Goal: Task Accomplishment & Management: Complete application form

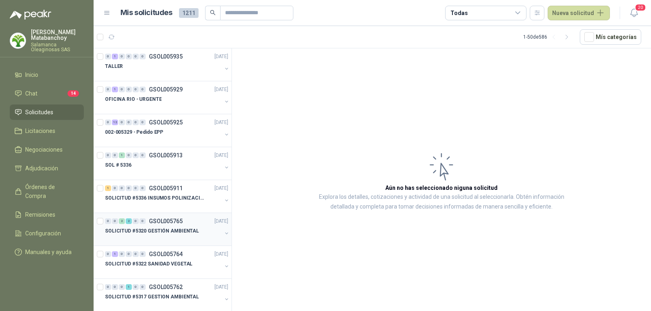
click at [168, 229] on p "SOLICITUD #5320 GESTIÓN AMBIENTAL" at bounding box center [152, 231] width 94 height 8
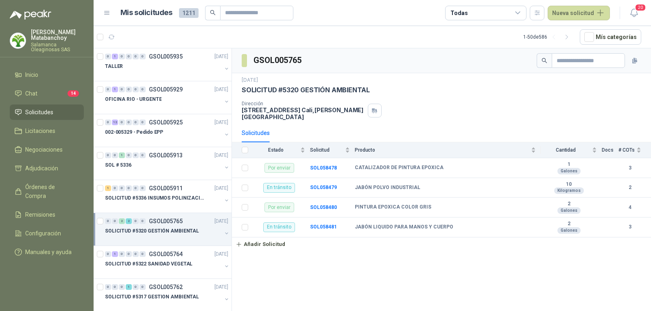
click at [57, 110] on li "Solicitudes" at bounding box center [47, 112] width 64 height 9
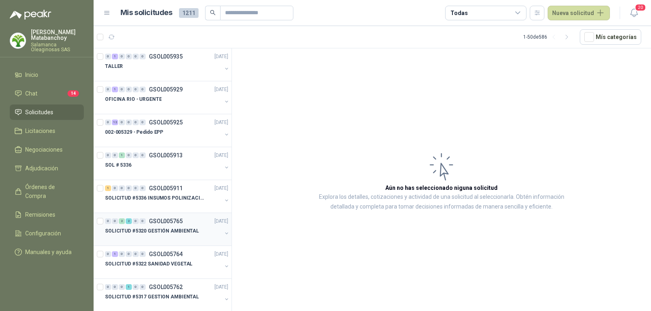
click at [157, 235] on div "SOLICITUD #5320 GESTIÓN AMBIENTAL" at bounding box center [163, 231] width 117 height 10
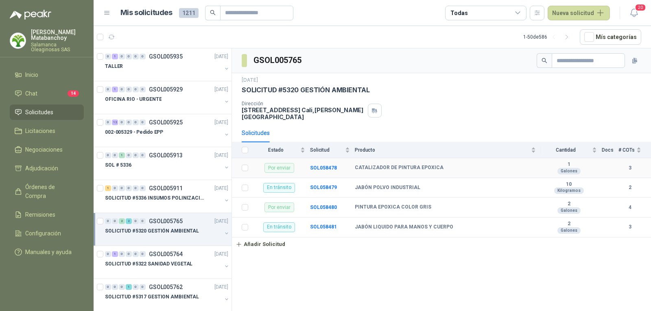
click at [320, 165] on td "SOL058478" at bounding box center [332, 168] width 45 height 20
click at [320, 165] on b "SOL058478" at bounding box center [323, 168] width 27 height 6
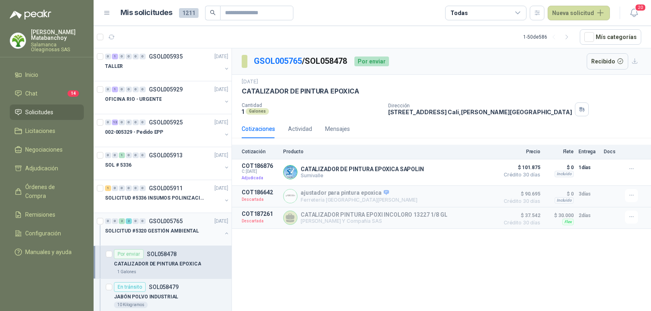
click at [183, 220] on div "0 0 2 2 0 0 GSOL005765 [DATE]" at bounding box center [167, 221] width 125 height 10
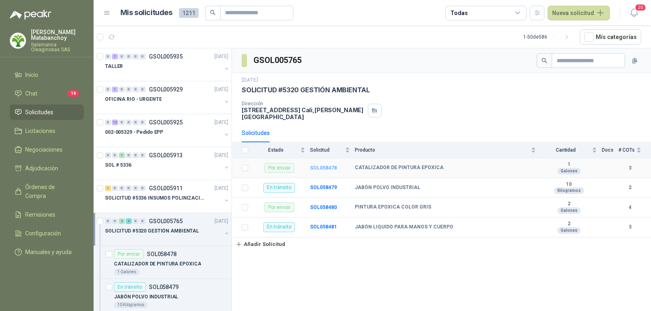
click at [320, 165] on b "SOL058478" at bounding box center [323, 168] width 27 height 6
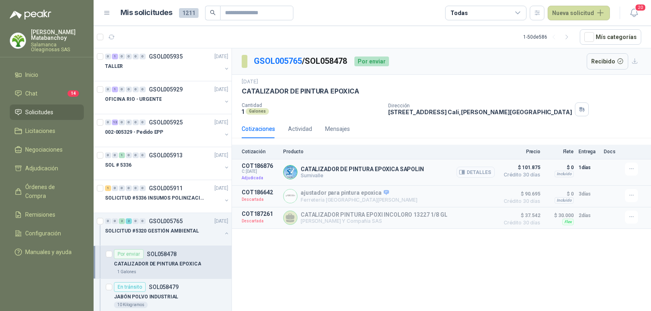
click at [477, 173] on button "Detalles" at bounding box center [475, 172] width 38 height 11
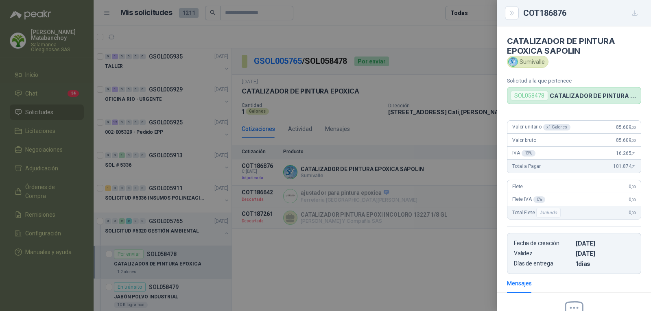
click at [367, 185] on div at bounding box center [325, 155] width 651 height 311
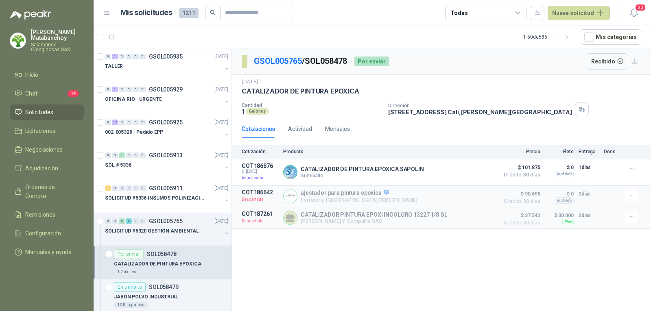
click at [42, 110] on span "Solicitudes" at bounding box center [39, 112] width 28 height 9
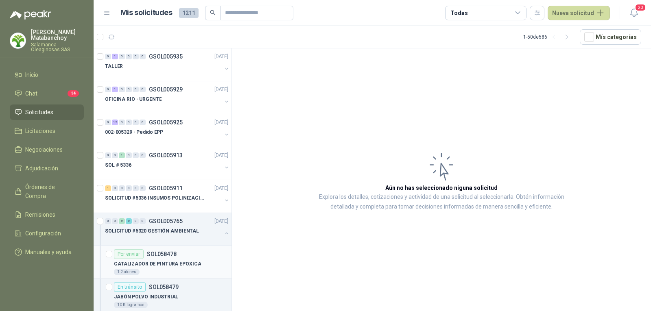
click at [167, 263] on p "CATALIZADOR DE PINTURA EPOXICA" at bounding box center [157, 264] width 87 height 8
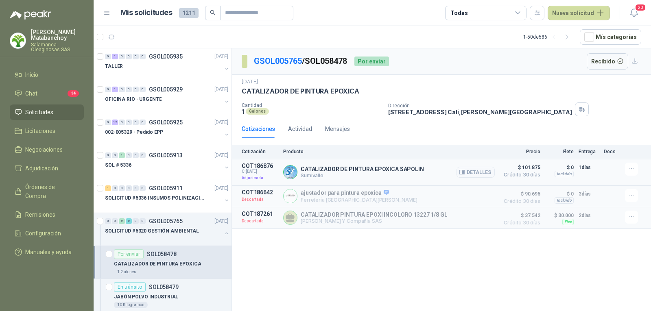
click at [337, 166] on p "CATALIZADOR DE PINTURA EPOXICA SAPOLIN" at bounding box center [361, 169] width 123 height 7
copy p "CATALIZADOR DE PINTURA EPOXICA SAPOLIN"
click at [343, 120] on div "Mensajes" at bounding box center [337, 129] width 25 height 19
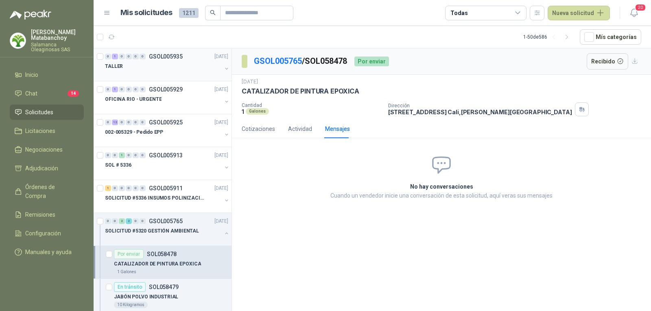
click at [148, 54] on div "0 1 0 0 0 0 GSOL005935" at bounding box center [144, 57] width 78 height 6
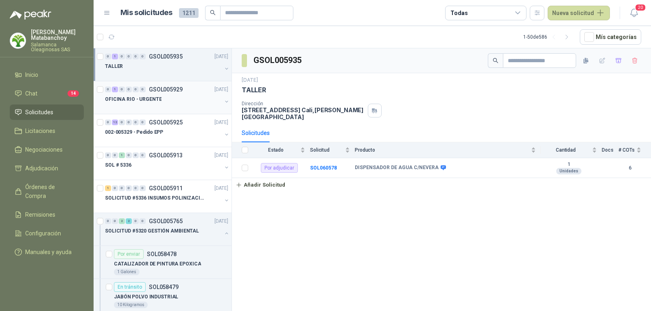
click at [168, 113] on div "0 1 0 0 0 0 GSOL005929 [DATE] OFICINA RIO - URGENTE" at bounding box center [163, 97] width 138 height 33
click at [223, 232] on button "button" at bounding box center [226, 233] width 7 height 7
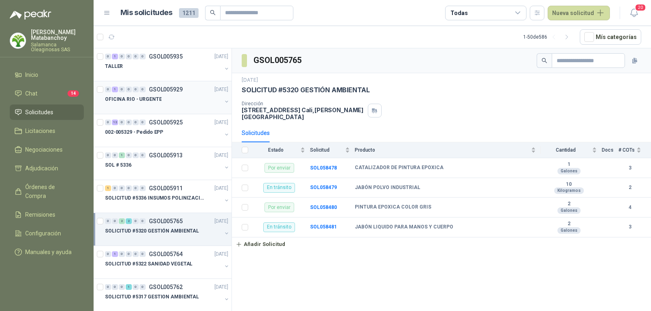
click at [175, 93] on div "0 1 0 0 0 0 GSOL005929 [DATE]" at bounding box center [167, 90] width 125 height 10
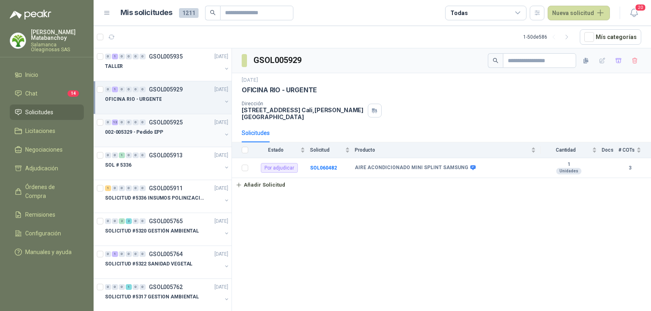
click at [187, 144] on div "0 12 0 0 0 0 GSOL005925 [DATE] 002-005329 - Pedido EPP" at bounding box center [163, 130] width 138 height 33
click at [174, 65] on div "TALLER" at bounding box center [163, 66] width 117 height 10
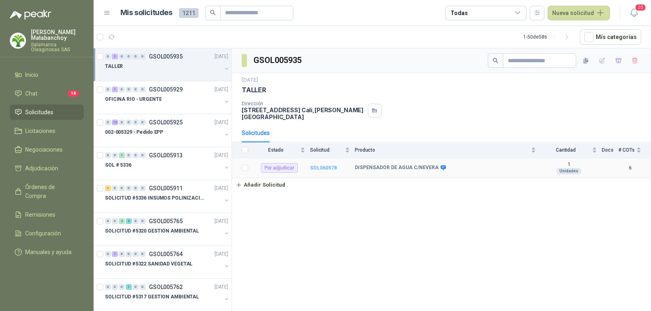
click at [329, 165] on b "SOL060578" at bounding box center [323, 168] width 27 height 6
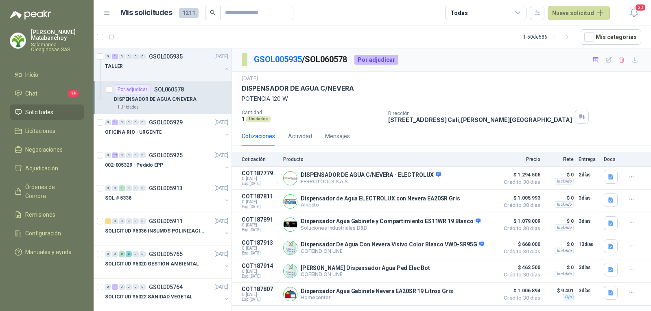
click at [76, 111] on li "Solicitudes" at bounding box center [47, 112] width 64 height 9
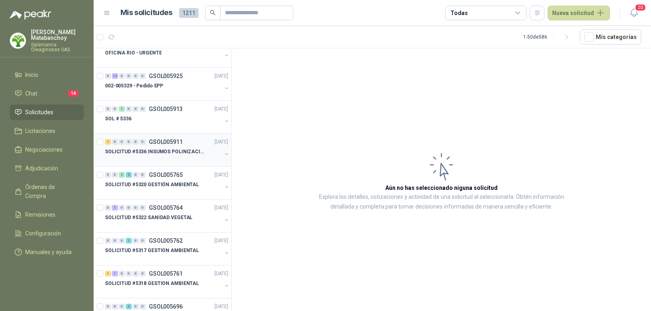
scroll to position [81, 0]
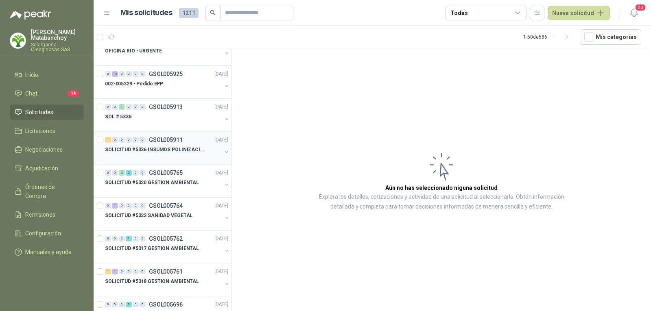
click at [169, 150] on p "SOLICITUD #5336 INSUMOS POLINIZACIÓN" at bounding box center [155, 150] width 101 height 8
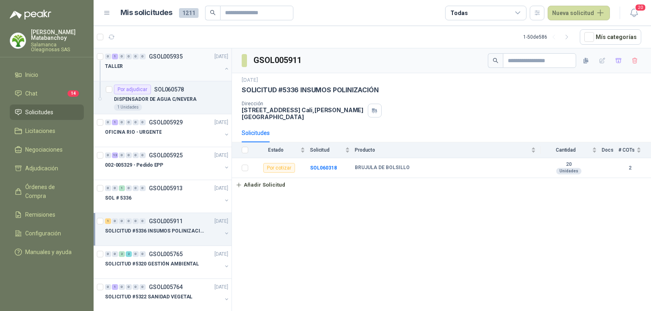
click at [146, 77] on div at bounding box center [163, 74] width 117 height 7
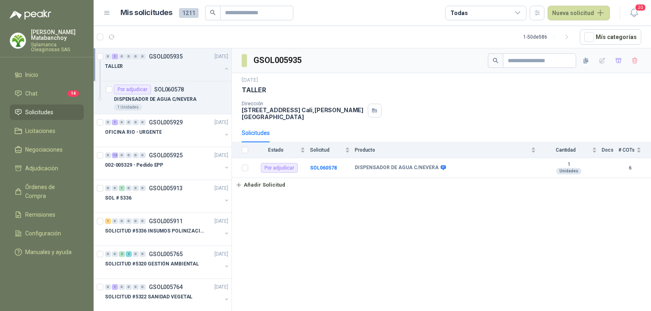
click at [60, 111] on li "Solicitudes" at bounding box center [47, 112] width 64 height 9
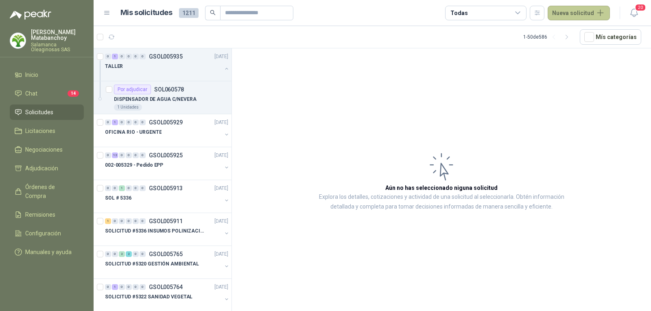
click at [566, 15] on button "Nueva solicitud" at bounding box center [578, 13] width 62 height 15
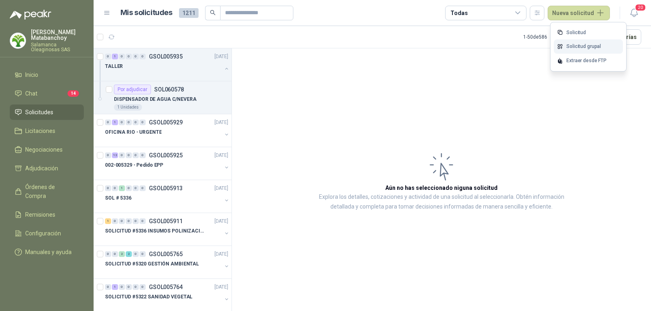
click at [571, 47] on link "Solicitud grupal" at bounding box center [587, 46] width 69 height 14
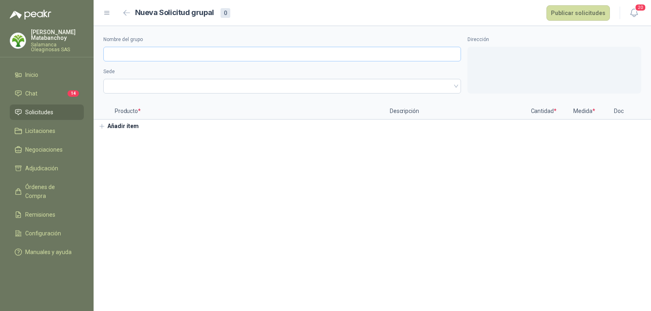
click at [245, 60] on input "Nombre del grupo" at bounding box center [281, 54] width 357 height 15
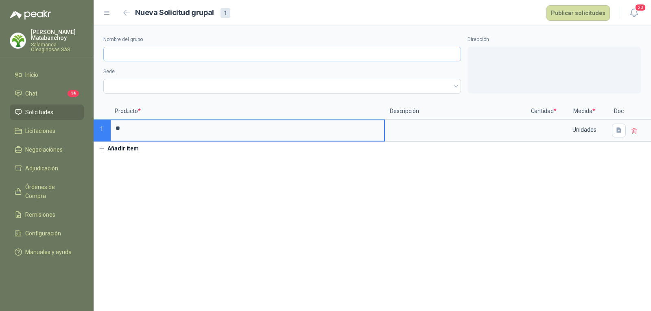
type input "*"
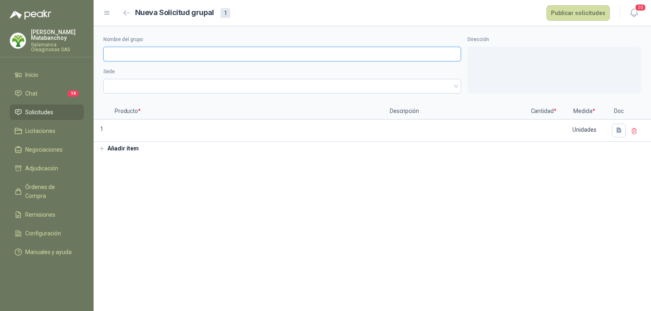
click at [245, 60] on input "Nombre del grupo" at bounding box center [281, 54] width 357 height 15
click at [213, 83] on span at bounding box center [282, 86] width 348 height 12
type input "**********"
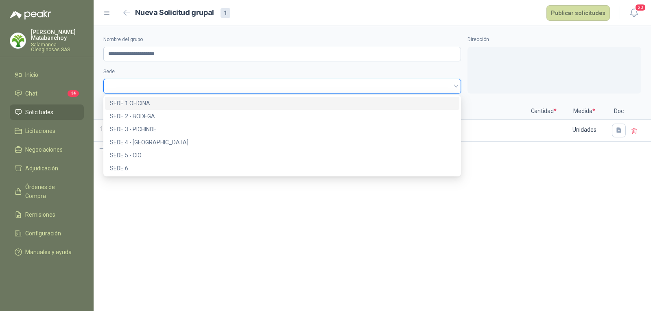
click at [201, 102] on div "SEDE 1 OFICINA" at bounding box center [282, 103] width 344 height 9
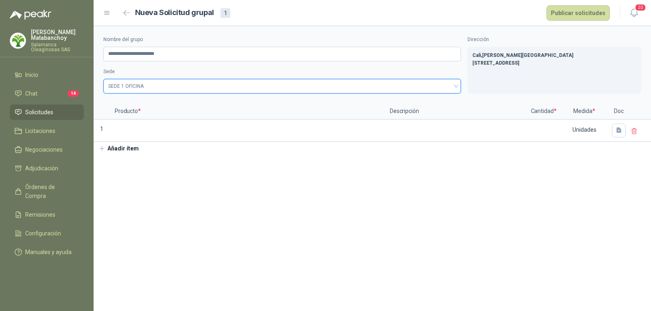
click at [131, 150] on button "Añadir ítem" at bounding box center [119, 149] width 50 height 14
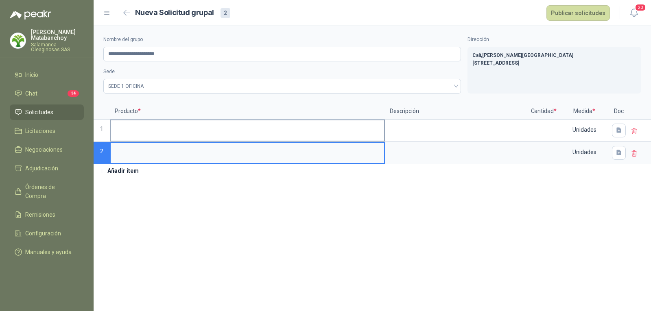
click at [151, 135] on input at bounding box center [247, 128] width 273 height 16
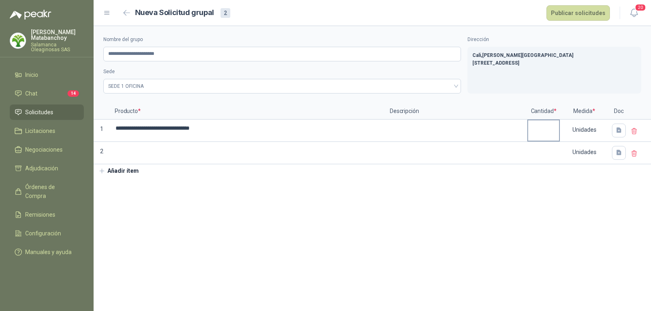
click at [534, 137] on label at bounding box center [543, 130] width 31 height 20
click at [384, 136] on input "**********" at bounding box center [247, 128] width 273 height 16
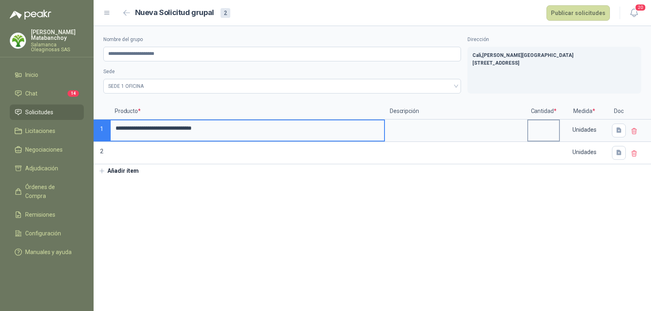
type input "**********"
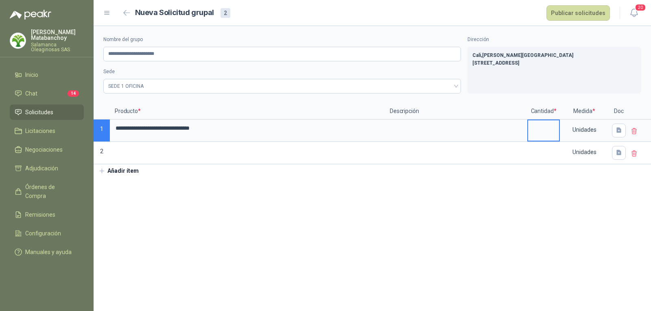
click at [546, 131] on input at bounding box center [543, 128] width 31 height 16
type input "**"
click at [571, 129] on div "Unidades" at bounding box center [583, 129] width 47 height 19
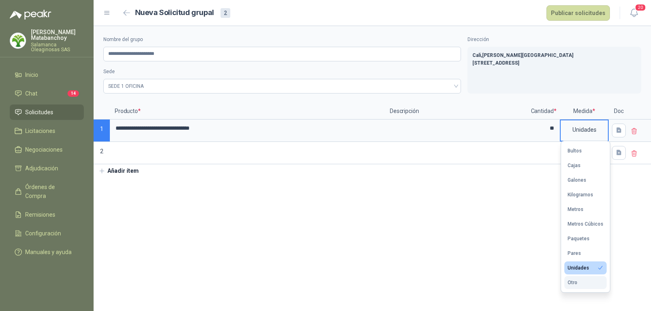
click at [581, 279] on button "Otro" at bounding box center [585, 282] width 42 height 13
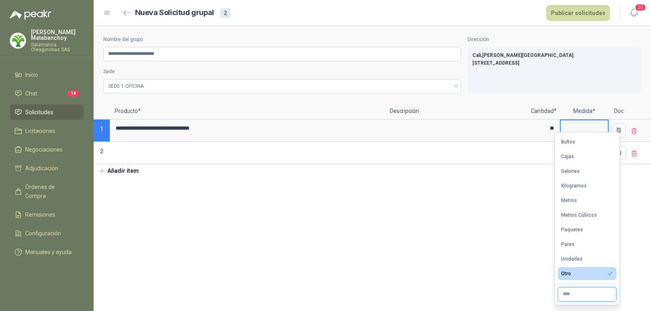
click at [576, 293] on input "text" at bounding box center [586, 294] width 59 height 15
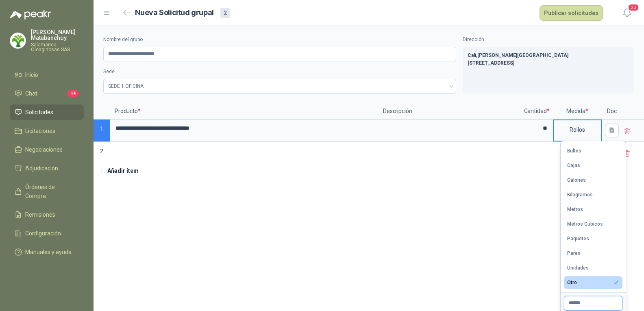
type input "******"
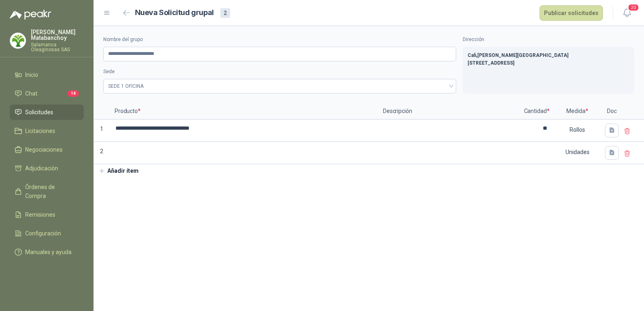
click at [371, 242] on section "**********" at bounding box center [369, 168] width 551 height 285
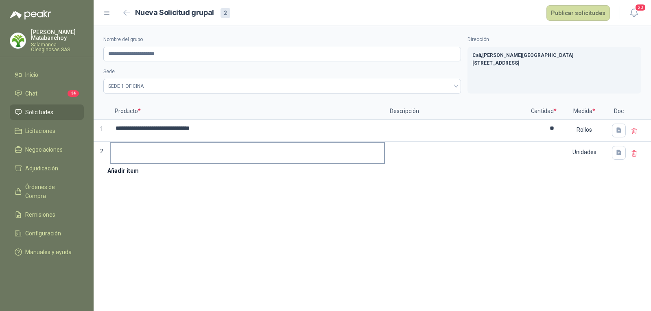
click at [200, 150] on input at bounding box center [247, 151] width 273 height 16
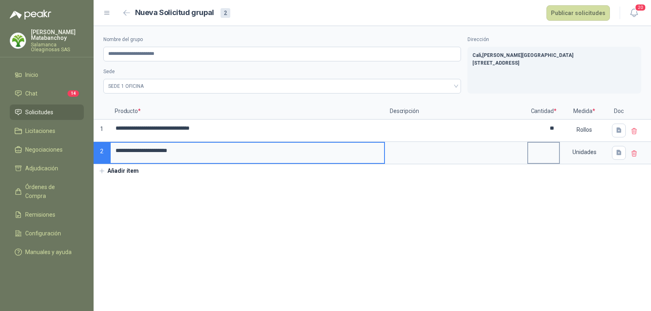
type input "**********"
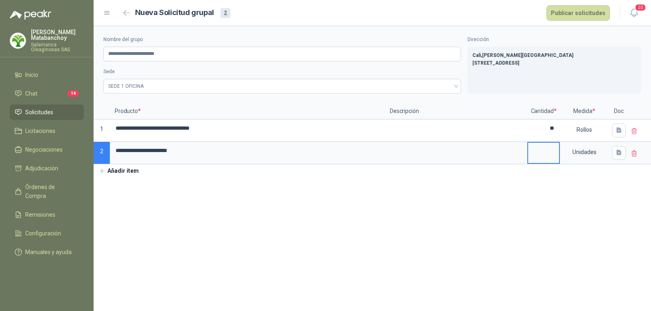
click at [541, 152] on input at bounding box center [543, 151] width 31 height 16
type input "*"
click at [446, 202] on section "**********" at bounding box center [372, 168] width 557 height 285
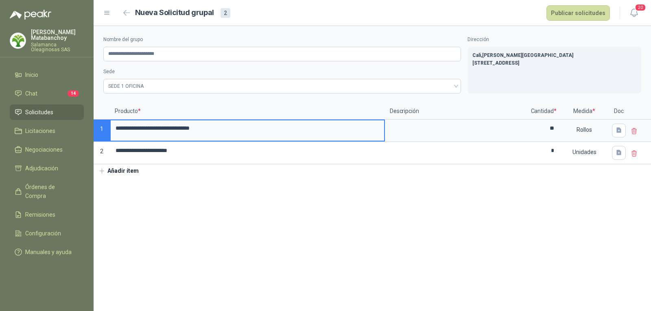
drag, startPoint x: 255, startPoint y: 129, endPoint x: 114, endPoint y: 109, distance: 142.5
click at [114, 109] on div "**********" at bounding box center [372, 133] width 557 height 61
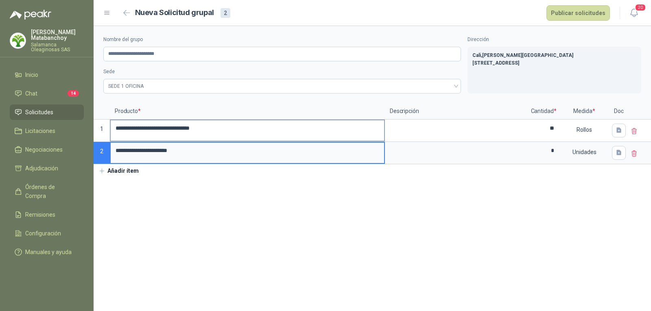
drag, startPoint x: 193, startPoint y: 153, endPoint x: 159, endPoint y: 122, distance: 45.5
click at [96, 147] on div "**********" at bounding box center [372, 133] width 557 height 61
click at [278, 218] on section "**********" at bounding box center [372, 168] width 557 height 285
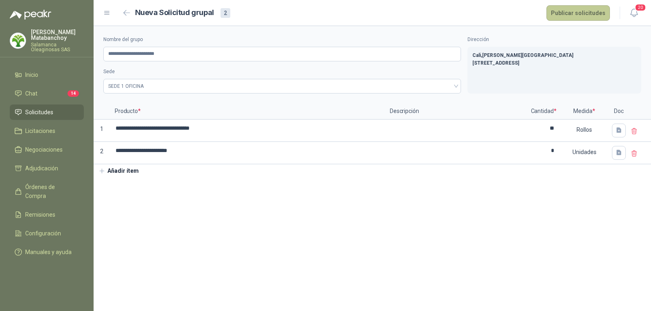
click at [585, 17] on button "Publicar solicitudes" at bounding box center [577, 12] width 63 height 15
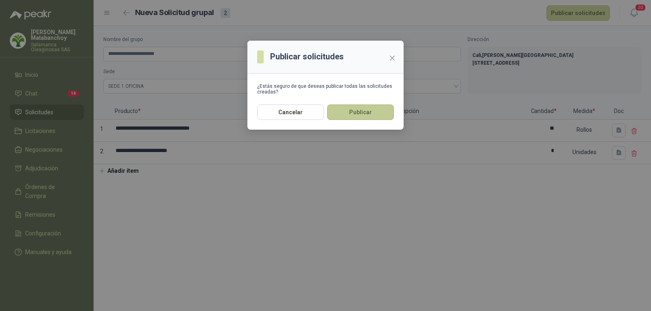
click at [378, 114] on button "Publicar" at bounding box center [360, 111] width 67 height 15
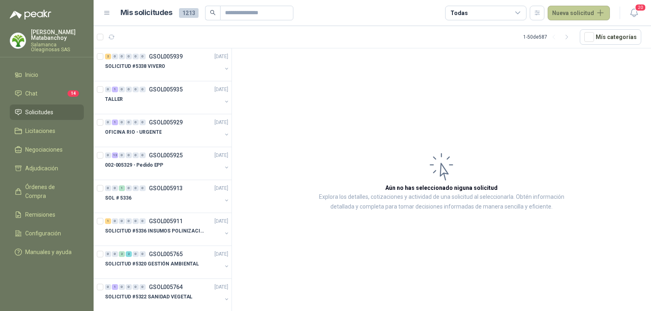
click at [553, 7] on button "Nueva solicitud" at bounding box center [578, 13] width 62 height 15
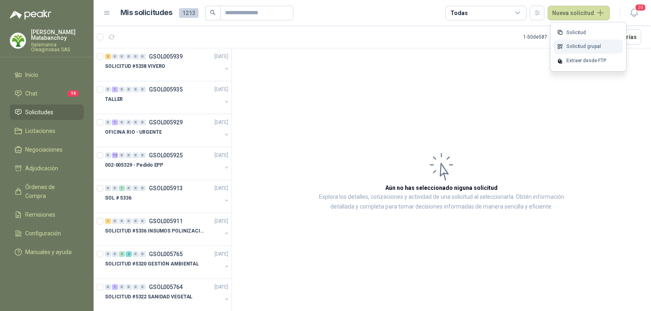
click at [561, 46] on icon at bounding box center [559, 47] width 4 height 4
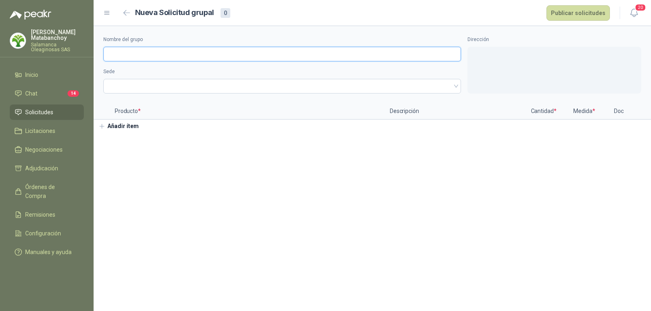
click at [220, 58] on input "Nombre del grupo" at bounding box center [281, 54] width 357 height 15
drag, startPoint x: 340, startPoint y: 163, endPoint x: 333, endPoint y: 156, distance: 10.1
click at [340, 163] on section "Nombre del grupo Sede Dirección Producto * Descripción Cantidad * Medida * Doc …" at bounding box center [372, 168] width 557 height 285
click at [124, 15] on icon "button" at bounding box center [126, 13] width 7 height 6
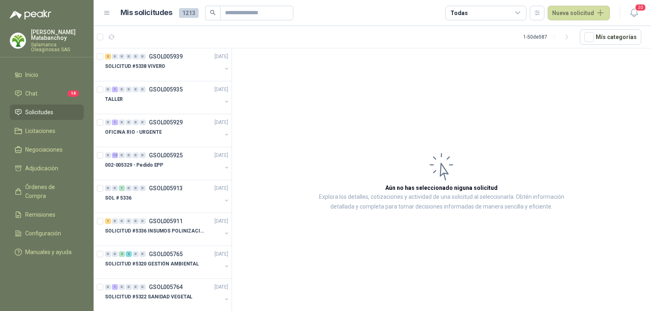
drag, startPoint x: 0, startPoint y: 82, endPoint x: 8, endPoint y: 85, distance: 8.4
click at [0, 82] on ul "Inicio Chat 14 Solicitudes Licitaciones Negociaciones Adjudicación Órdenes de C…" at bounding box center [47, 165] width 94 height 196
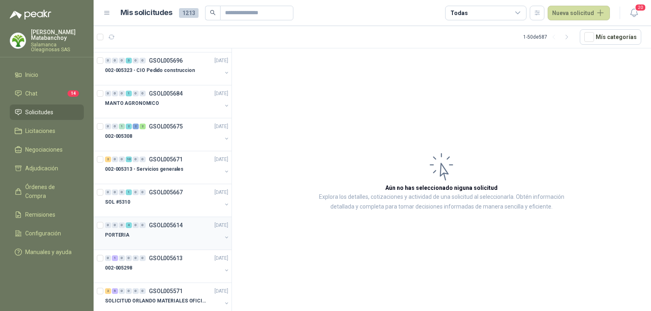
scroll to position [366, 0]
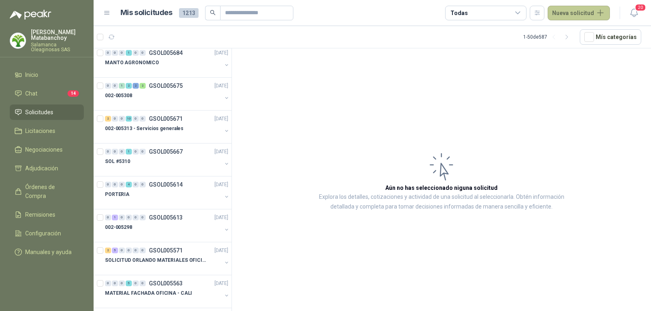
click at [563, 15] on button "Nueva solicitud" at bounding box center [578, 13] width 62 height 15
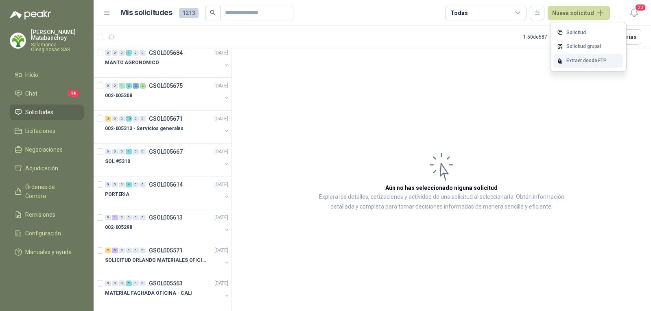
click at [562, 55] on div "Extraer desde FTP" at bounding box center [587, 61] width 69 height 14
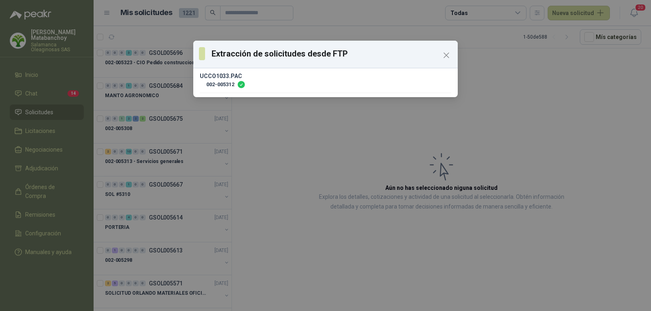
scroll to position [399, 0]
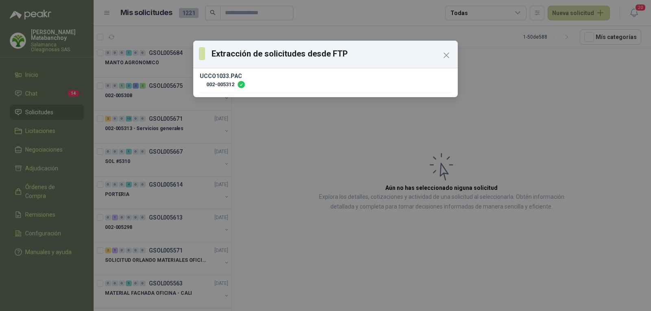
click at [166, 78] on div "Extracción de solicitudes desde FTP UCCO1033.PAC 002-005312" at bounding box center [325, 155] width 651 height 311
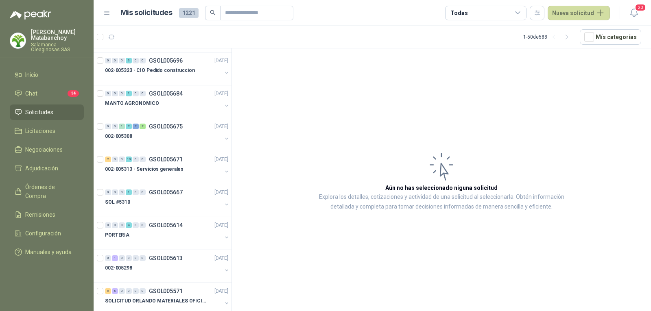
scroll to position [0, 0]
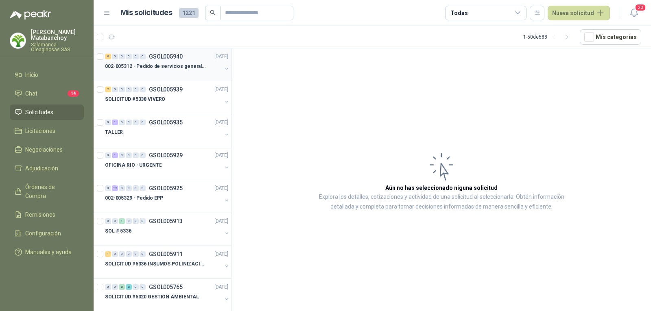
click at [176, 56] on p "GSOL005940" at bounding box center [166, 57] width 34 height 6
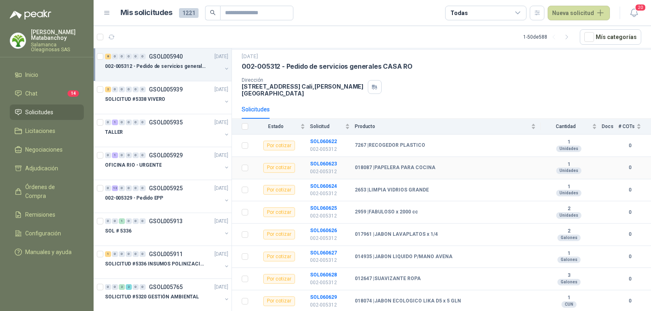
scroll to position [30, 0]
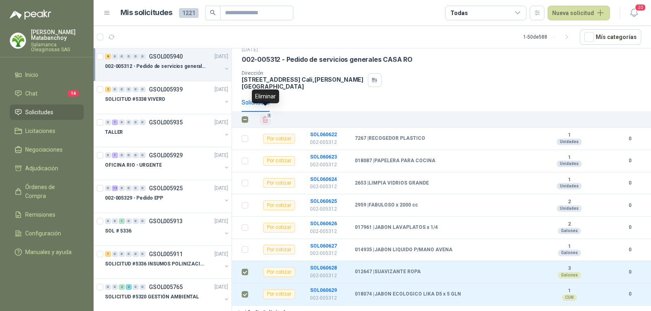
click at [263, 117] on icon "Eliminar" at bounding box center [265, 120] width 5 height 6
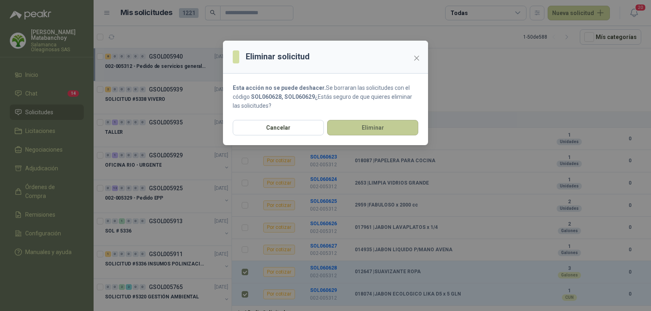
click at [375, 128] on button "Eliminar" at bounding box center [372, 127] width 91 height 15
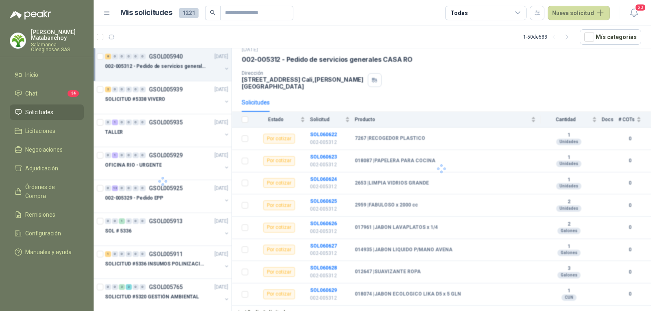
scroll to position [0, 0]
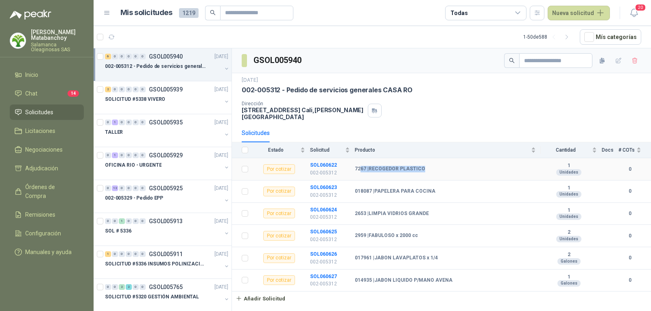
drag, startPoint x: 360, startPoint y: 159, endPoint x: 468, endPoint y: 159, distance: 108.6
click at [469, 159] on td "7267 | RECOGEDOR PLASTICO" at bounding box center [448, 169] width 186 height 22
click at [394, 188] on b "018087 | PAPELERA PARA COCINA" at bounding box center [395, 191] width 81 height 7
drag, startPoint x: 373, startPoint y: 253, endPoint x: 576, endPoint y: 250, distance: 203.3
click at [576, 250] on tr "Por cotizar SOL060626 002-005312 017961 | JABON LAVAPLATOS x 1/4 2 Galones 0" at bounding box center [441, 258] width 419 height 22
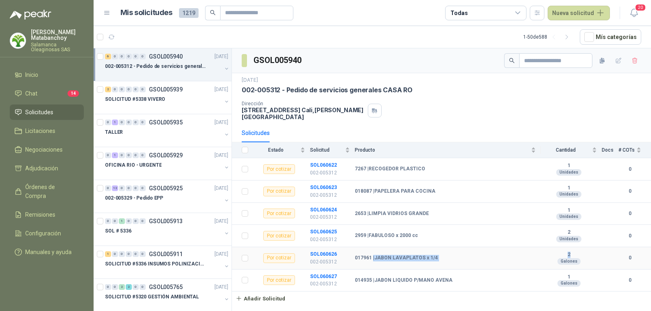
click at [472, 259] on td "017961 | JABON LAVAPLATOS x 1/4" at bounding box center [448, 258] width 186 height 22
drag, startPoint x: 368, startPoint y: 230, endPoint x: 583, endPoint y: 236, distance: 215.2
click at [583, 236] on tr "Por cotizar SOL060625 002-005312 2959 | FABULOSO x 2000 cc 2 Unidades 0" at bounding box center [441, 236] width 419 height 22
click at [488, 255] on div "017961 | JABON LAVAPLATOS x 1/4" at bounding box center [445, 258] width 181 height 7
drag, startPoint x: 368, startPoint y: 186, endPoint x: 597, endPoint y: 183, distance: 229.3
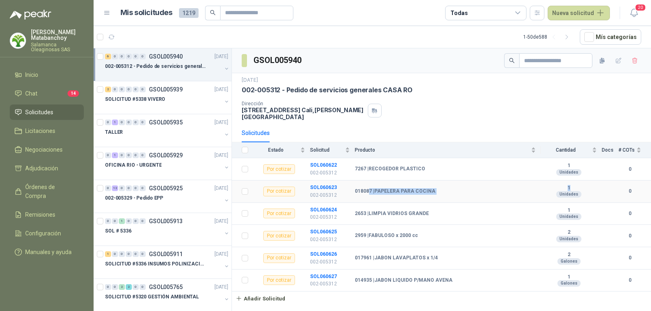
click at [597, 183] on tr "Por cotizar SOL060623 002-005312 018087 | PAPELERA PARA COCINA 1 Unidades 0" at bounding box center [441, 192] width 419 height 22
click at [436, 214] on td "2653 | LIMPIA VIDRIOS GRANDE" at bounding box center [448, 214] width 186 height 22
drag, startPoint x: 367, startPoint y: 208, endPoint x: 580, endPoint y: 210, distance: 213.1
click at [580, 210] on tr "Por cotizar SOL060624 002-005312 2653 | LIMPIA VIDRIOS GRANDE 1 Unidades 0" at bounding box center [441, 214] width 419 height 22
click at [580, 213] on div "Unidades" at bounding box center [568, 216] width 25 height 7
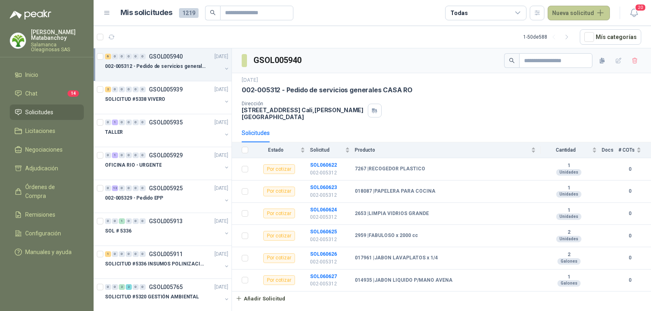
click at [566, 15] on button "Nueva solicitud" at bounding box center [578, 13] width 62 height 15
click at [573, 59] on div "Extraer desde FTP" at bounding box center [587, 61] width 69 height 14
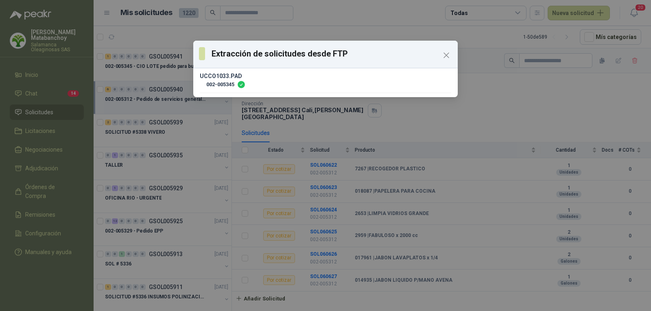
click at [159, 88] on div "Extracción de solicitudes desde FTP UCCO1033.PAD 002-005345" at bounding box center [325, 155] width 651 height 311
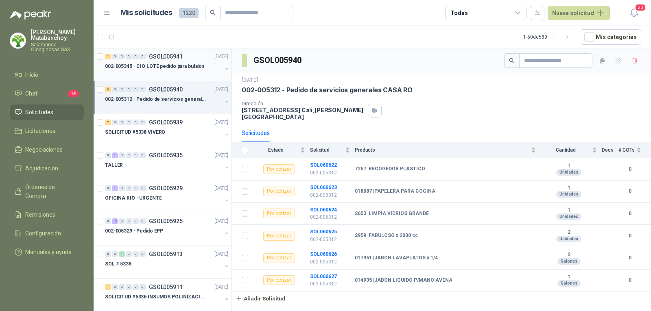
click at [174, 71] on div "002-005345 - CIO LOTE pedido para bufalos" at bounding box center [163, 66] width 117 height 10
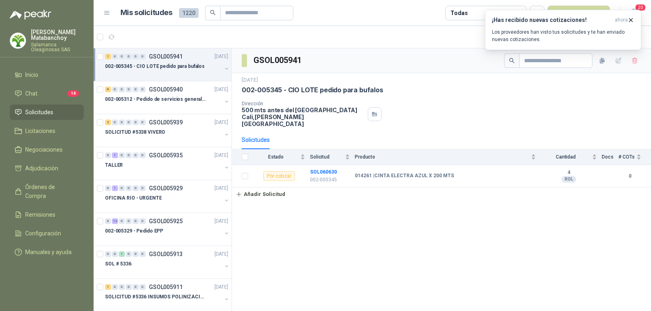
click at [28, 109] on span "Solicitudes" at bounding box center [39, 112] width 28 height 9
